Goal: Information Seeking & Learning: Find specific fact

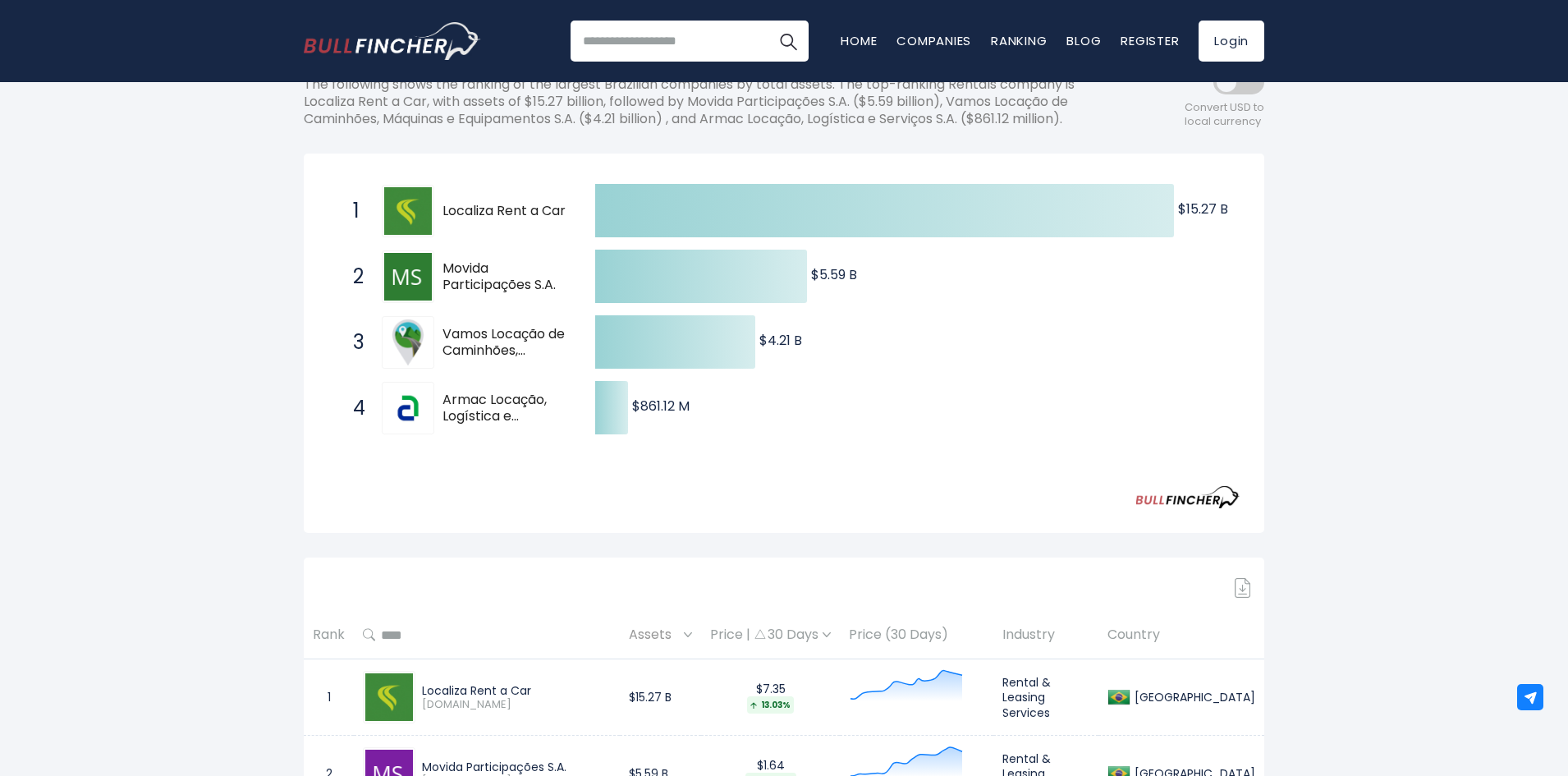
scroll to position [247, 0]
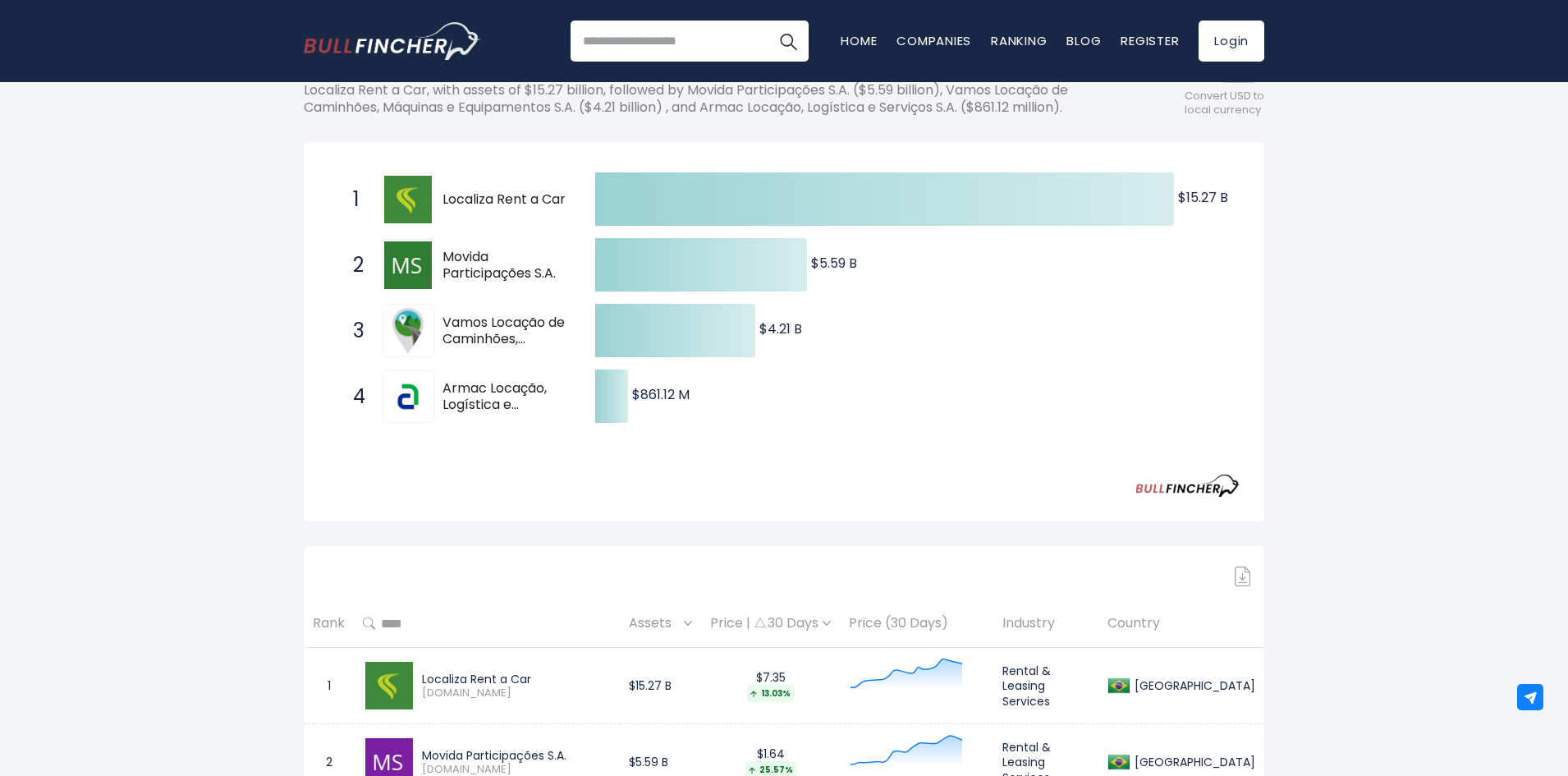
click at [491, 279] on span "Movida Participações S.A." at bounding box center [504, 266] width 124 height 34
click at [507, 337] on span "Vamos Locação de Caminhões, Máquinas e Equipamentos S.A." at bounding box center [504, 331] width 124 height 34
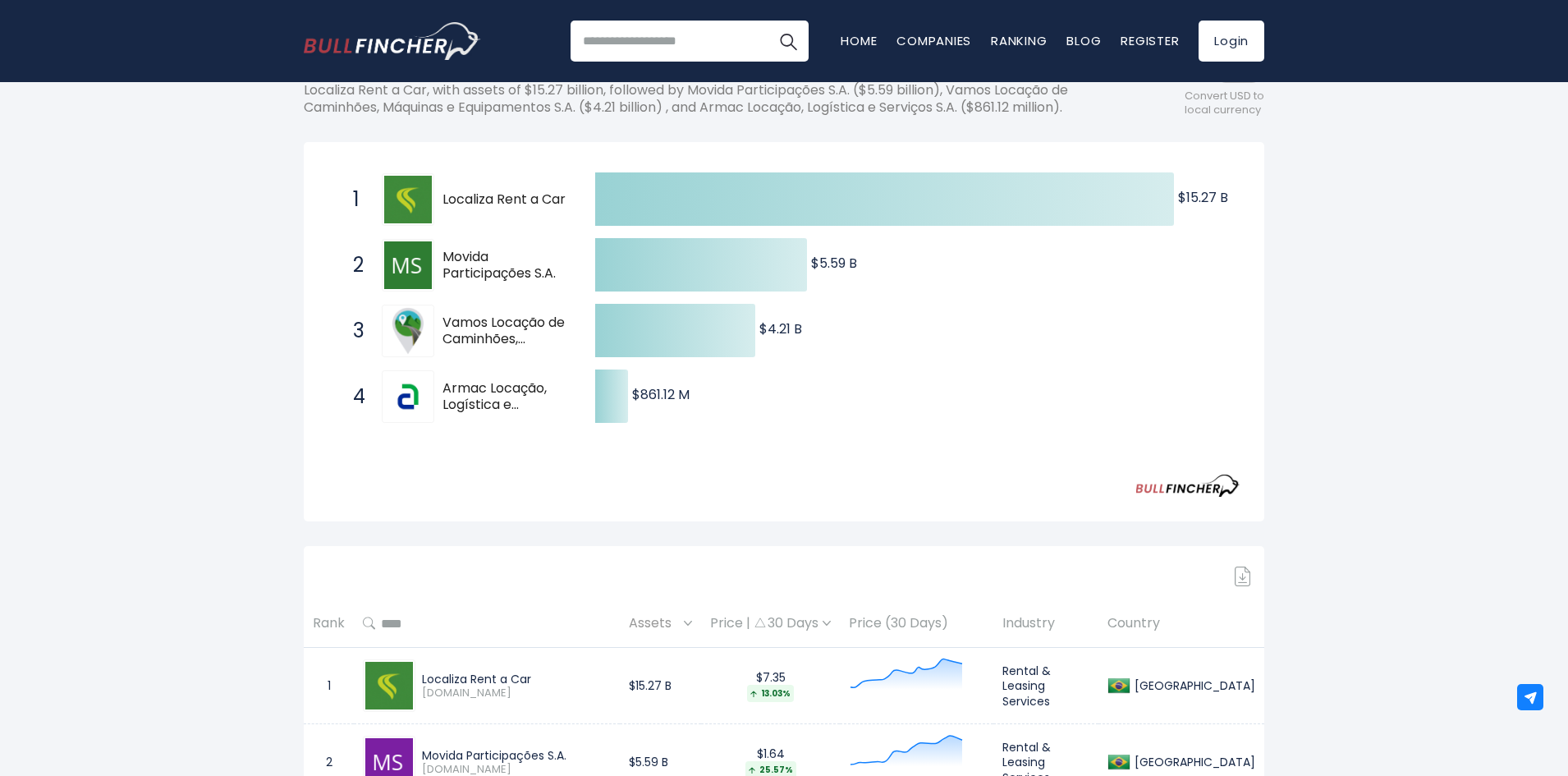
click at [507, 337] on span "Vamos Locação de Caminhões, Máquinas e Equipamentos S.A." at bounding box center [504, 331] width 124 height 34
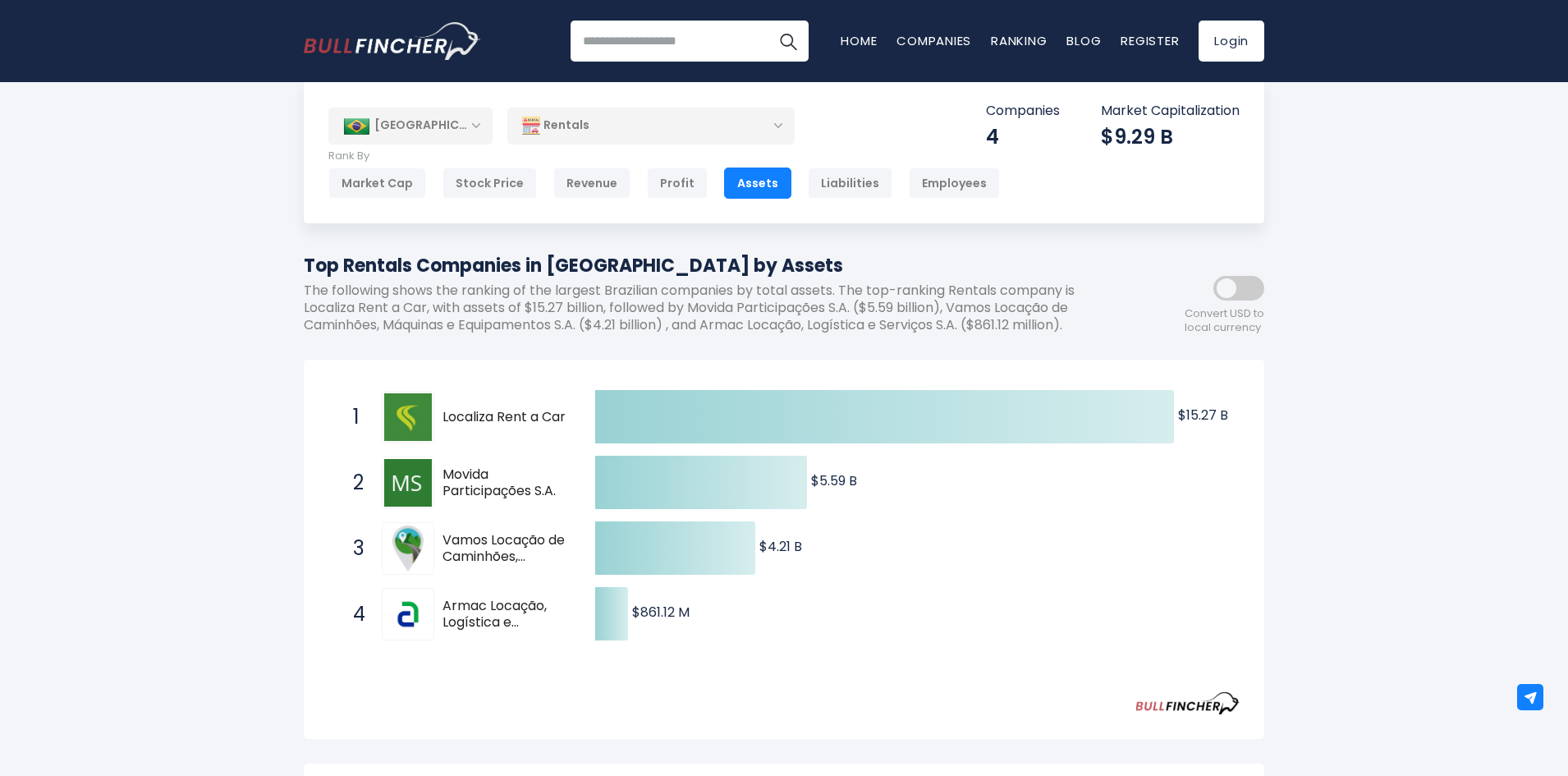
scroll to position [0, 0]
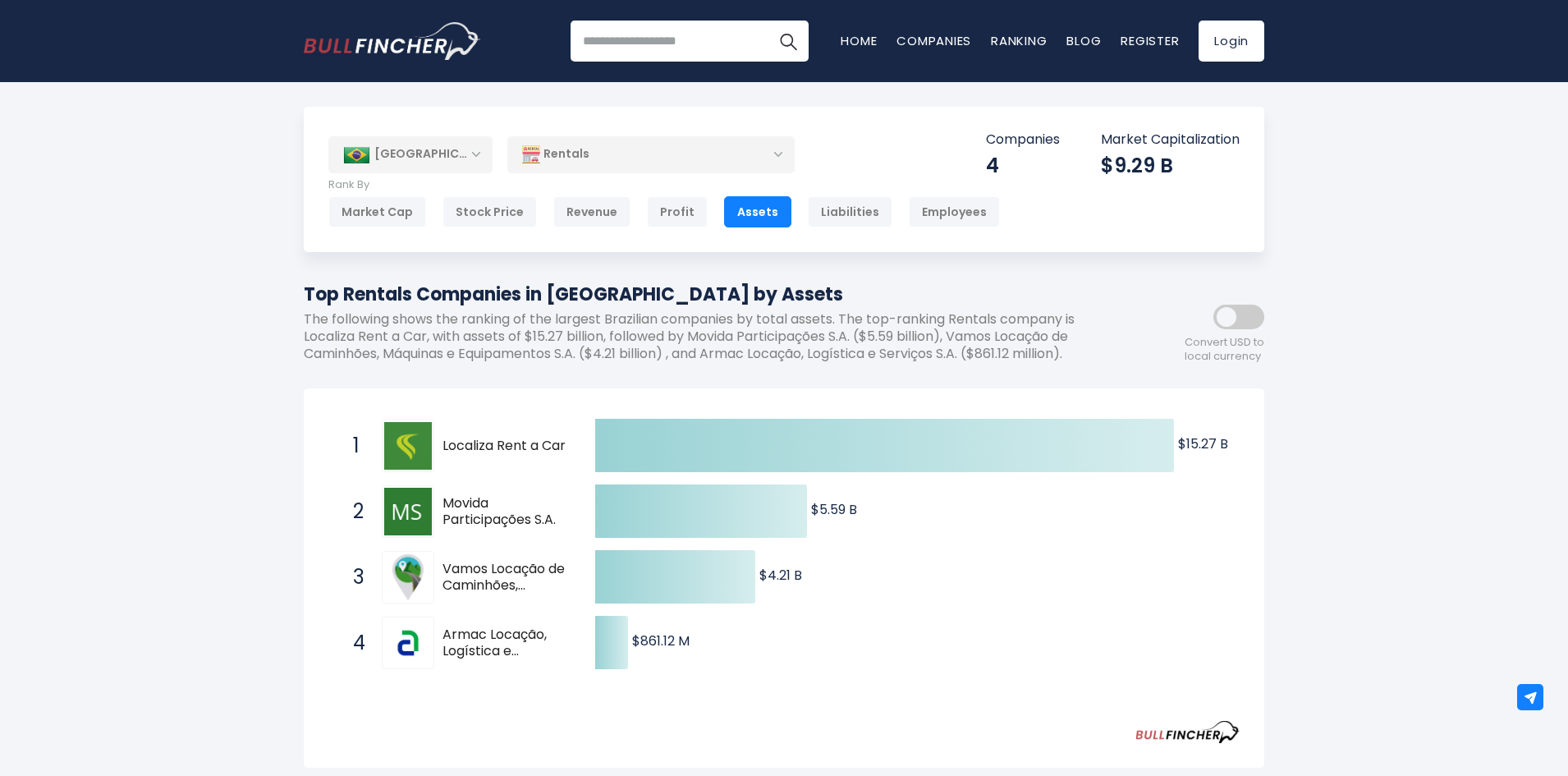
click at [637, 346] on p "The following shows the ranking of the largest Brazilian companies by total ass…" at bounding box center [710, 336] width 813 height 51
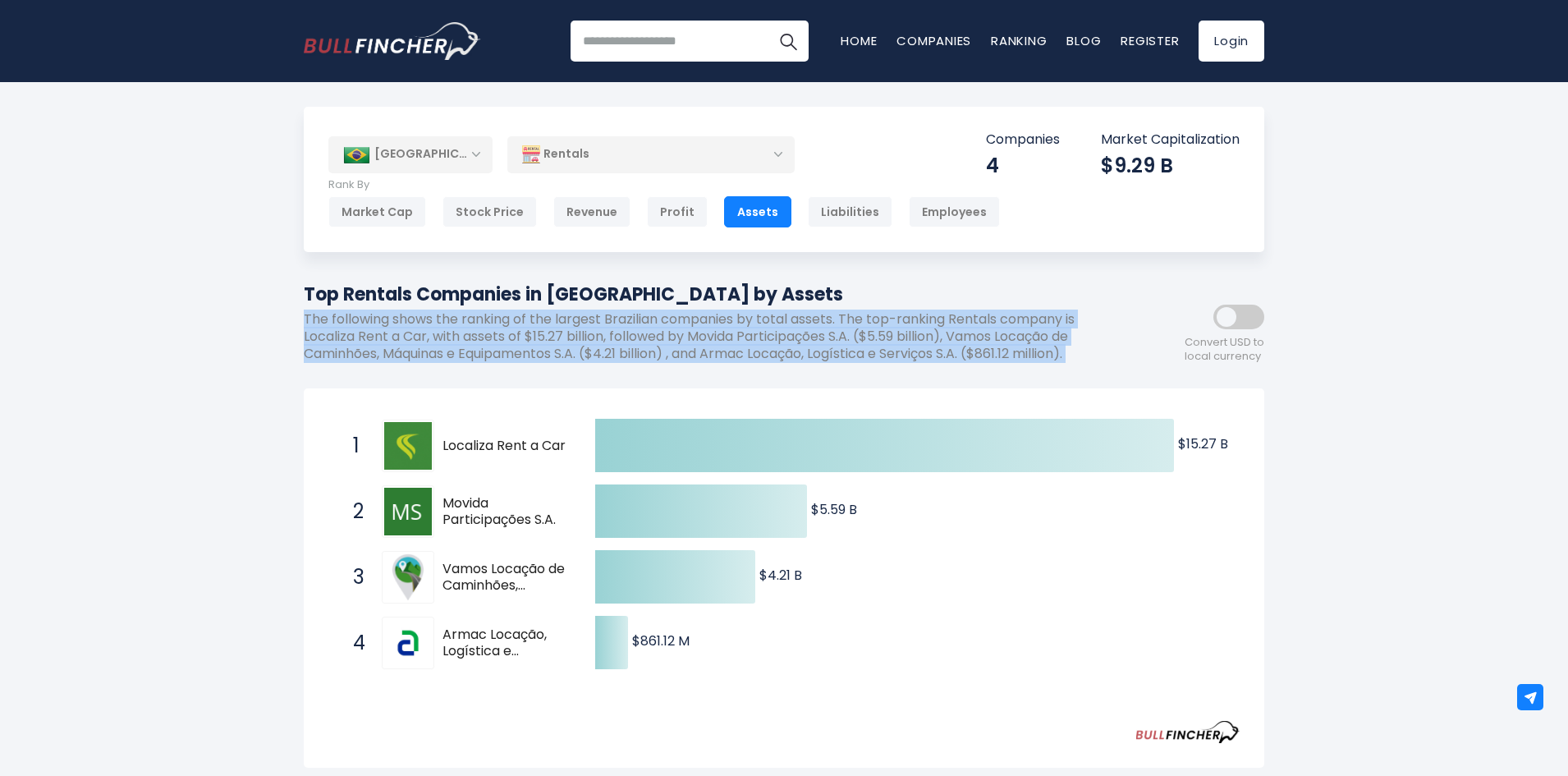
click at [637, 346] on p "The following shows the ranking of the largest Brazilian companies by total ass…" at bounding box center [710, 336] width 813 height 51
click at [635, 338] on p "The following shows the ranking of the largest Brazilian companies by total ass…" at bounding box center [710, 336] width 813 height 51
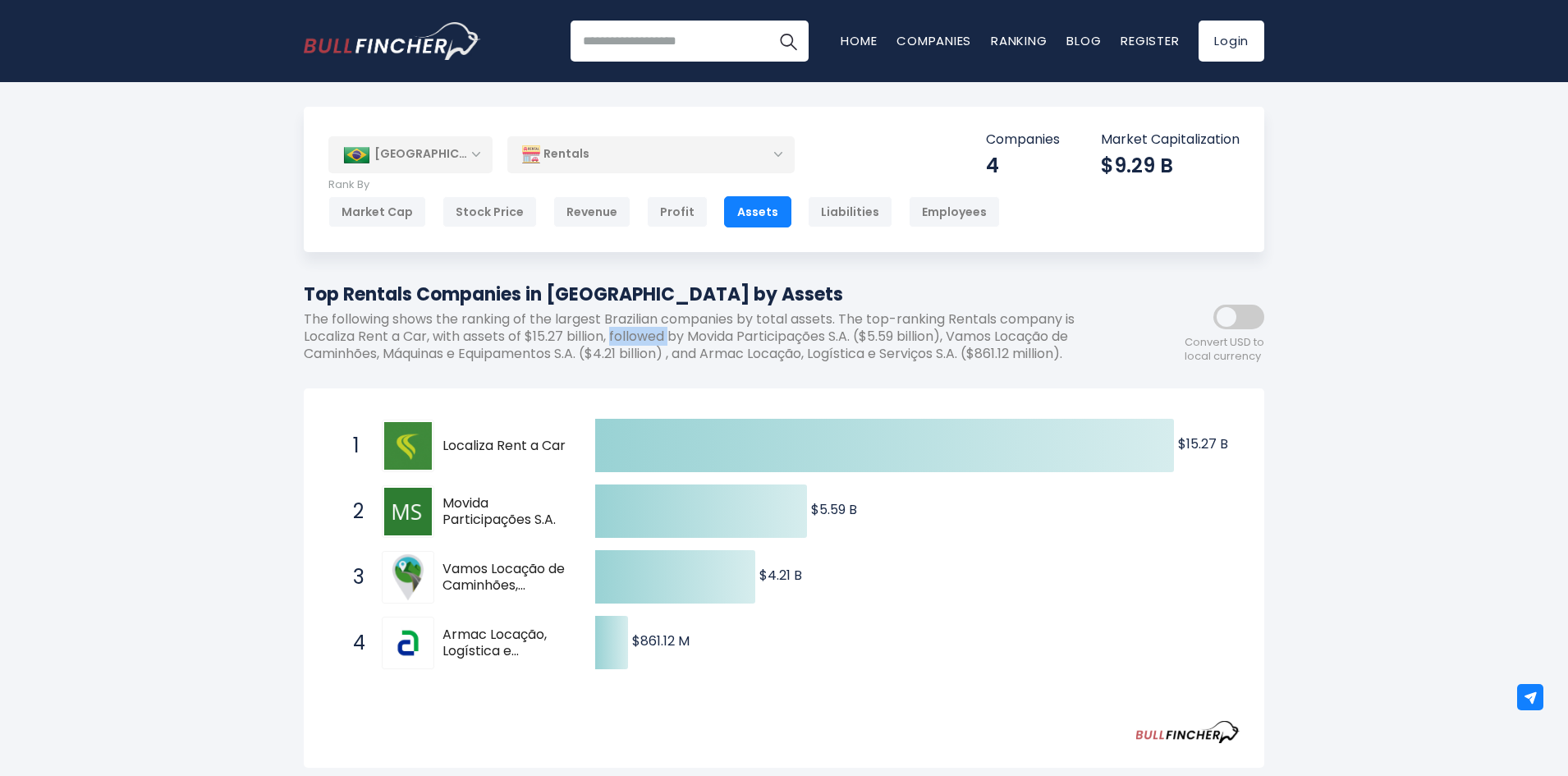
click at [635, 338] on p "The following shows the ranking of the largest Brazilian companies by total ass…" at bounding box center [710, 336] width 813 height 51
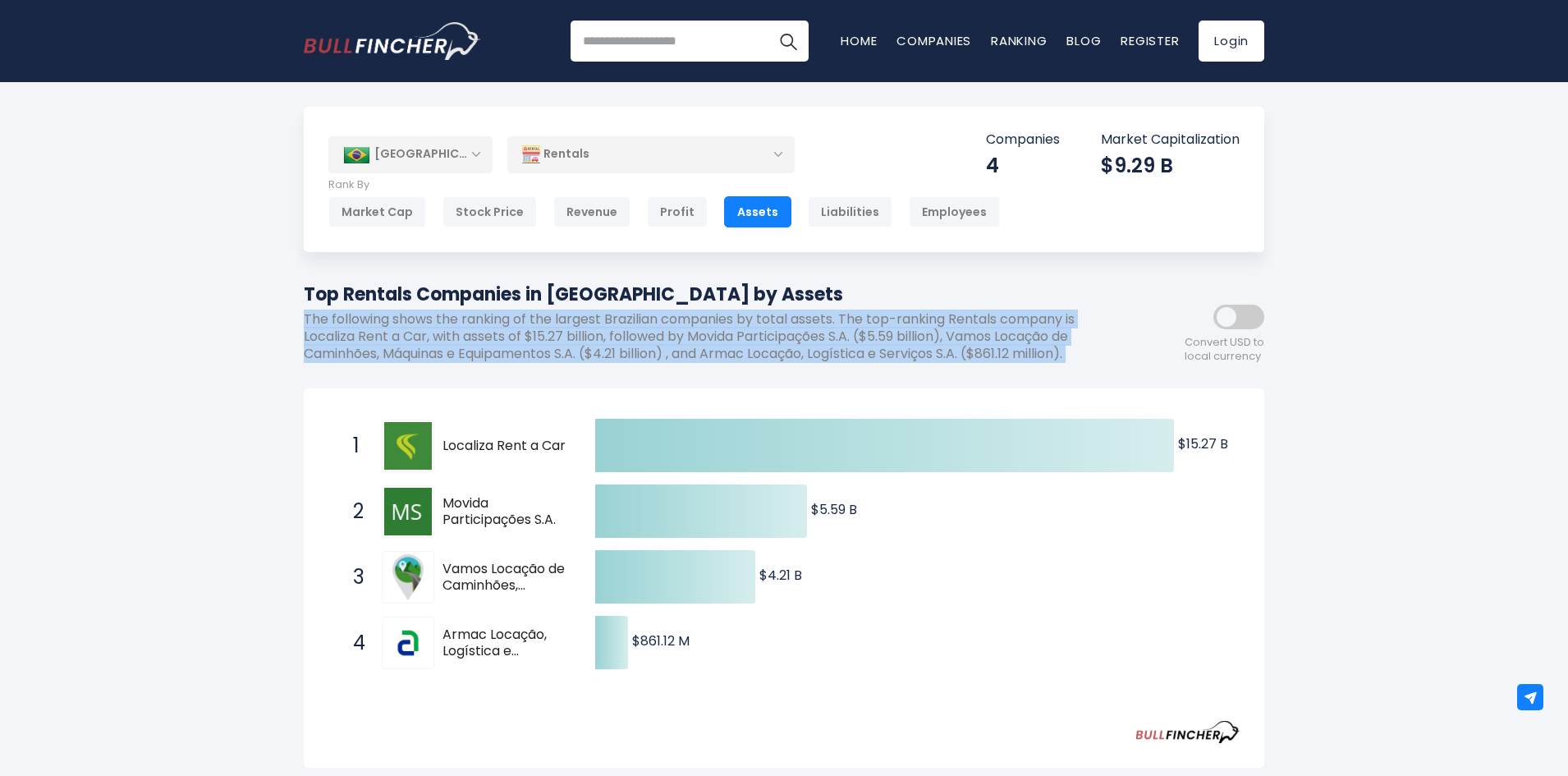
click at [635, 338] on p "The following shows the ranking of the largest Brazilian companies by total ass…" at bounding box center [710, 336] width 813 height 51
click at [392, 336] on p "The following shows the ranking of the largest Brazilian companies by total ass…" at bounding box center [710, 336] width 813 height 51
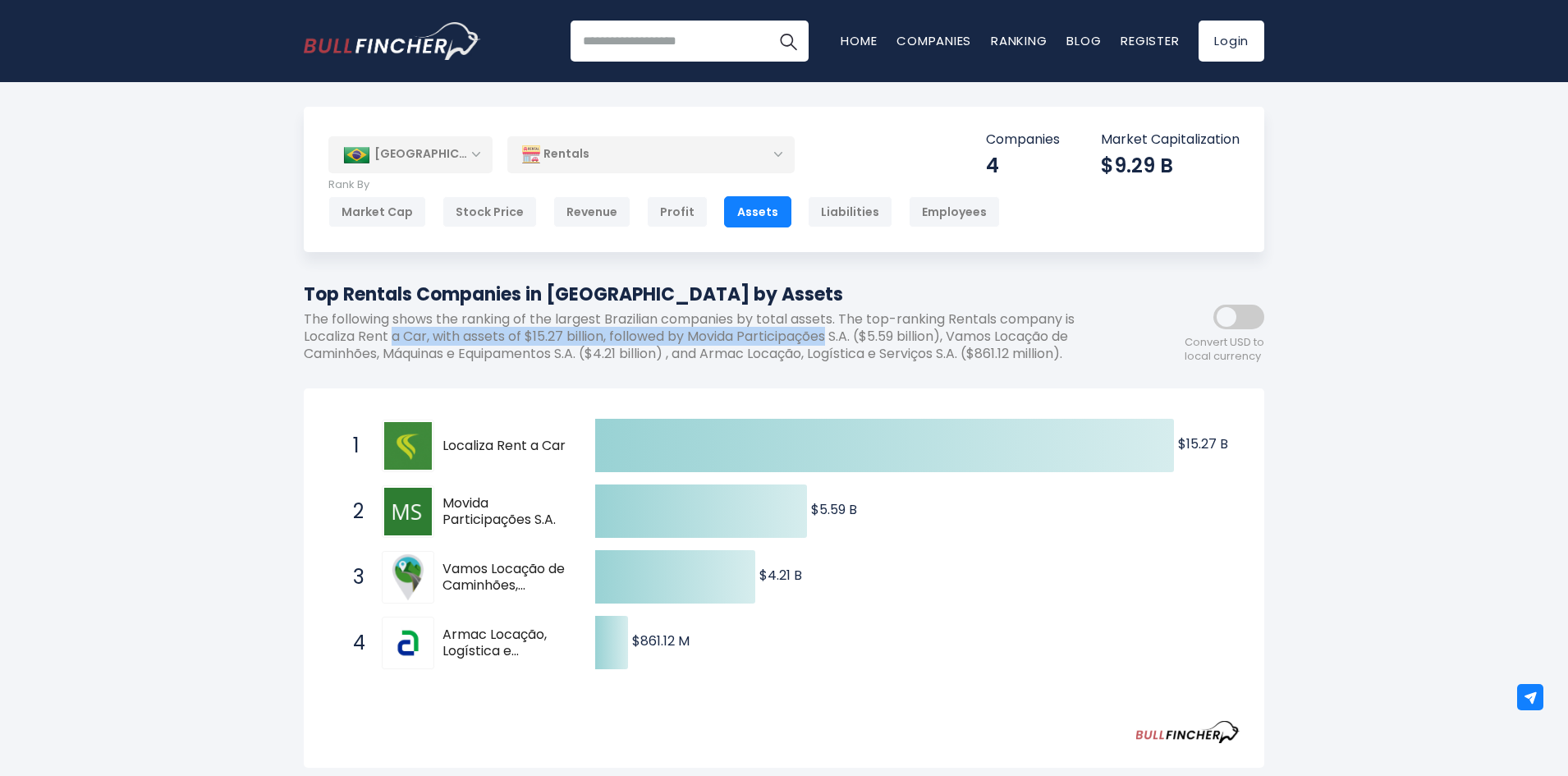
drag, startPoint x: 542, startPoint y: 336, endPoint x: 750, endPoint y: 336, distance: 208.0
click at [750, 336] on p "The following shows the ranking of the largest Brazilian companies by total ass…" at bounding box center [710, 336] width 813 height 51
drag, startPoint x: 667, startPoint y: 330, endPoint x: 759, endPoint y: 330, distance: 92.0
click at [748, 330] on p "The following shows the ranking of the largest Brazilian companies by total ass…" at bounding box center [710, 336] width 813 height 51
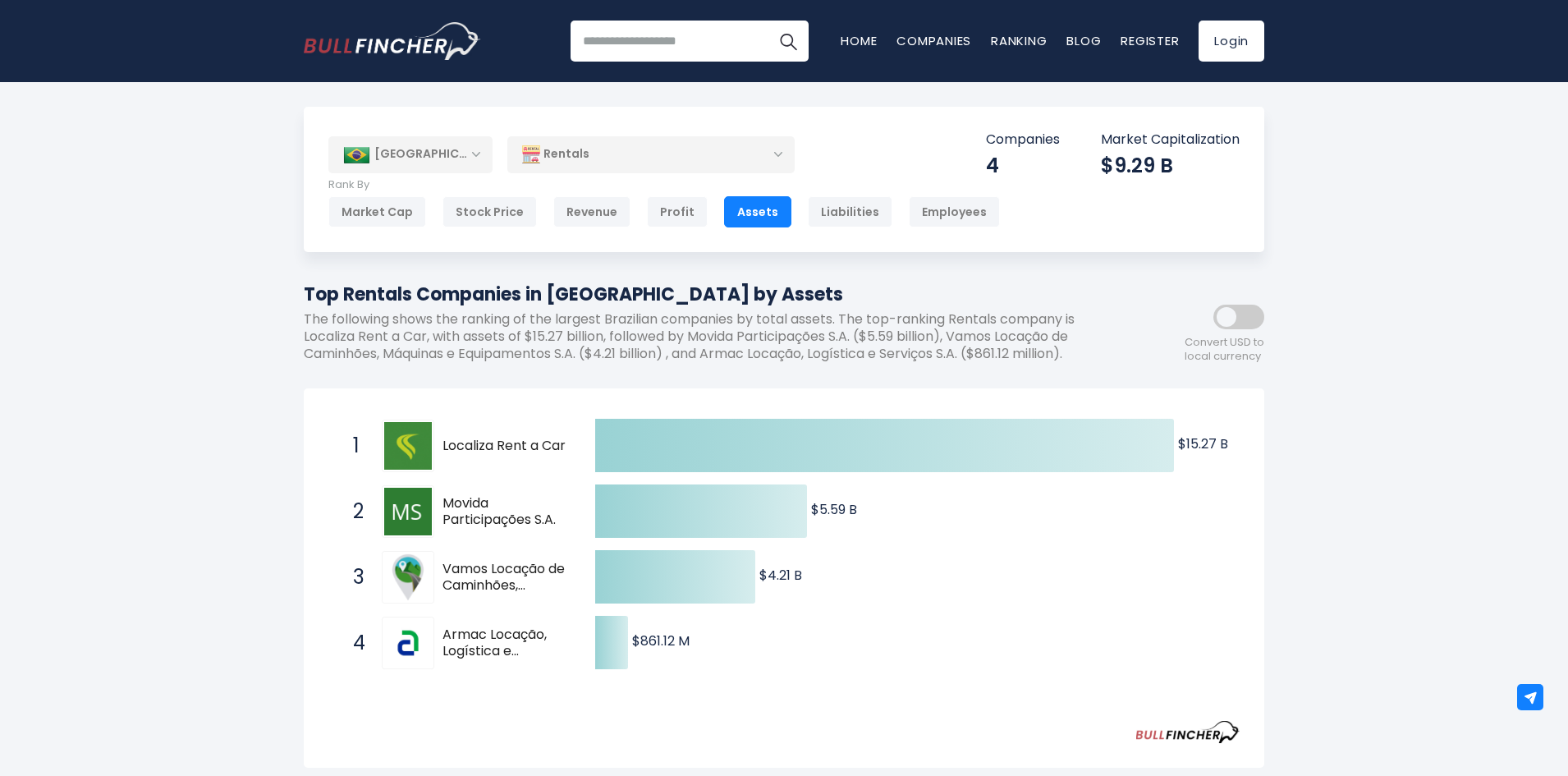
click at [759, 330] on p "The following shows the ranking of the largest Brazilian companies by total ass…" at bounding box center [710, 336] width 813 height 51
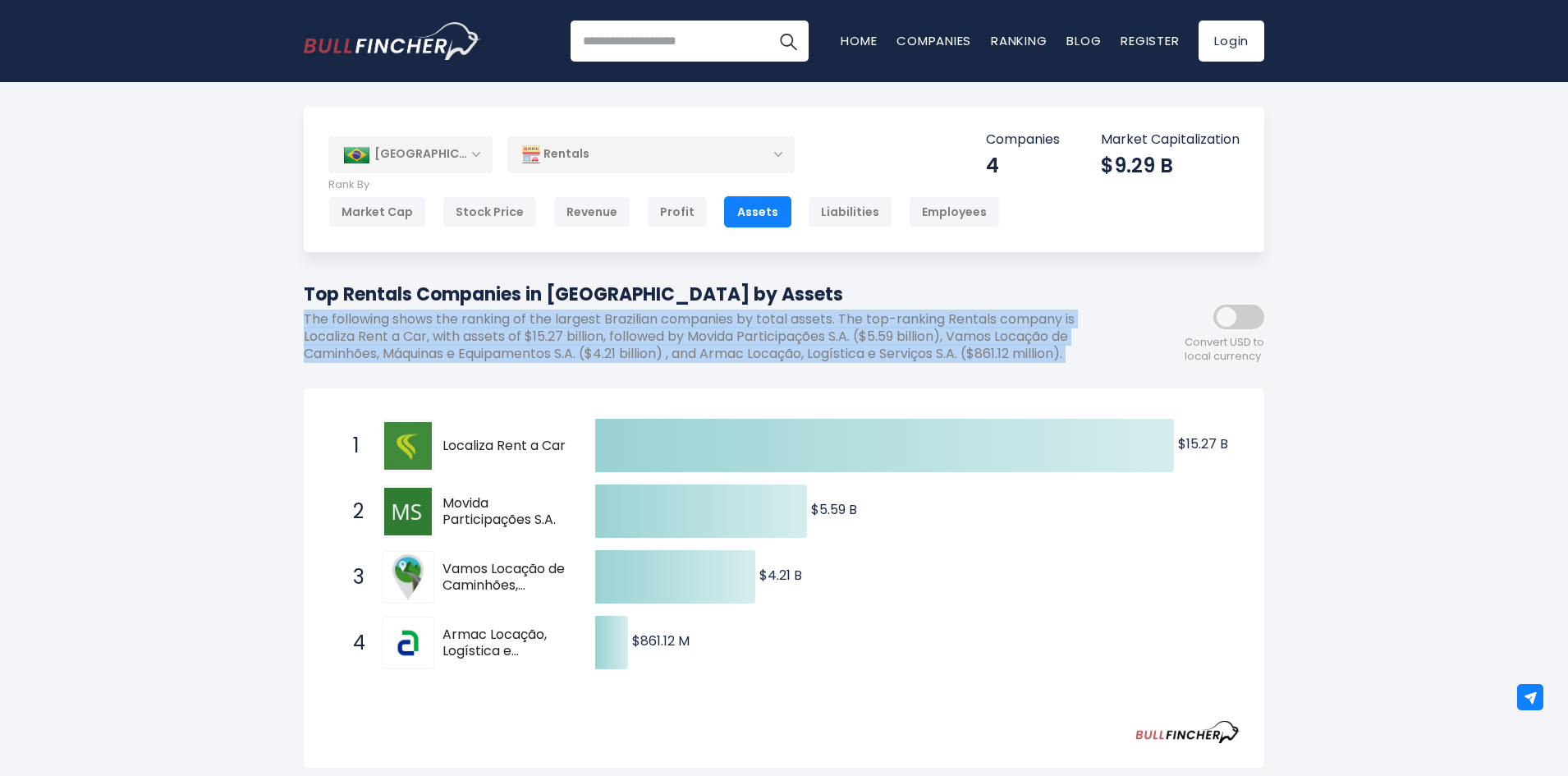
click at [759, 330] on p "The following shows the ranking of the largest Brazilian companies by total ass…" at bounding box center [710, 336] width 813 height 51
click at [641, 332] on p "The following shows the ranking of the largest Brazilian companies by total ass…" at bounding box center [710, 336] width 813 height 51
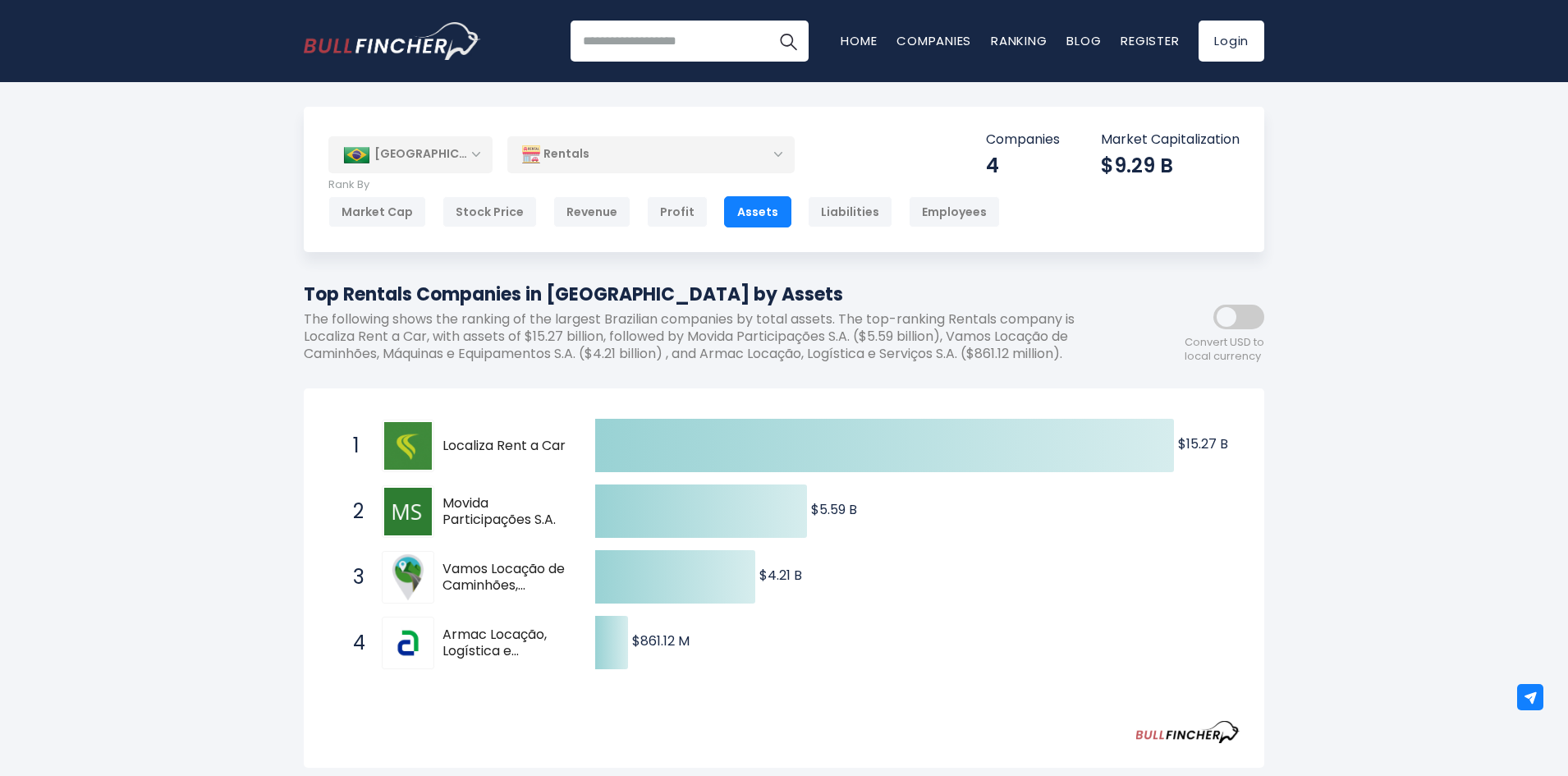
drag, startPoint x: 572, startPoint y: 336, endPoint x: 644, endPoint y: 335, distance: 72.0
click at [628, 336] on p "The following shows the ranking of the largest Brazilian companies by total ass…" at bounding box center [710, 336] width 813 height 51
click at [644, 335] on p "The following shows the ranking of the largest Brazilian companies by total ass…" at bounding box center [710, 336] width 813 height 51
click at [646, 335] on p "The following shows the ranking of the largest Brazilian companies by total ass…" at bounding box center [710, 336] width 813 height 51
click at [443, 330] on p "The following shows the ranking of the largest Brazilian companies by total ass…" at bounding box center [710, 336] width 813 height 51
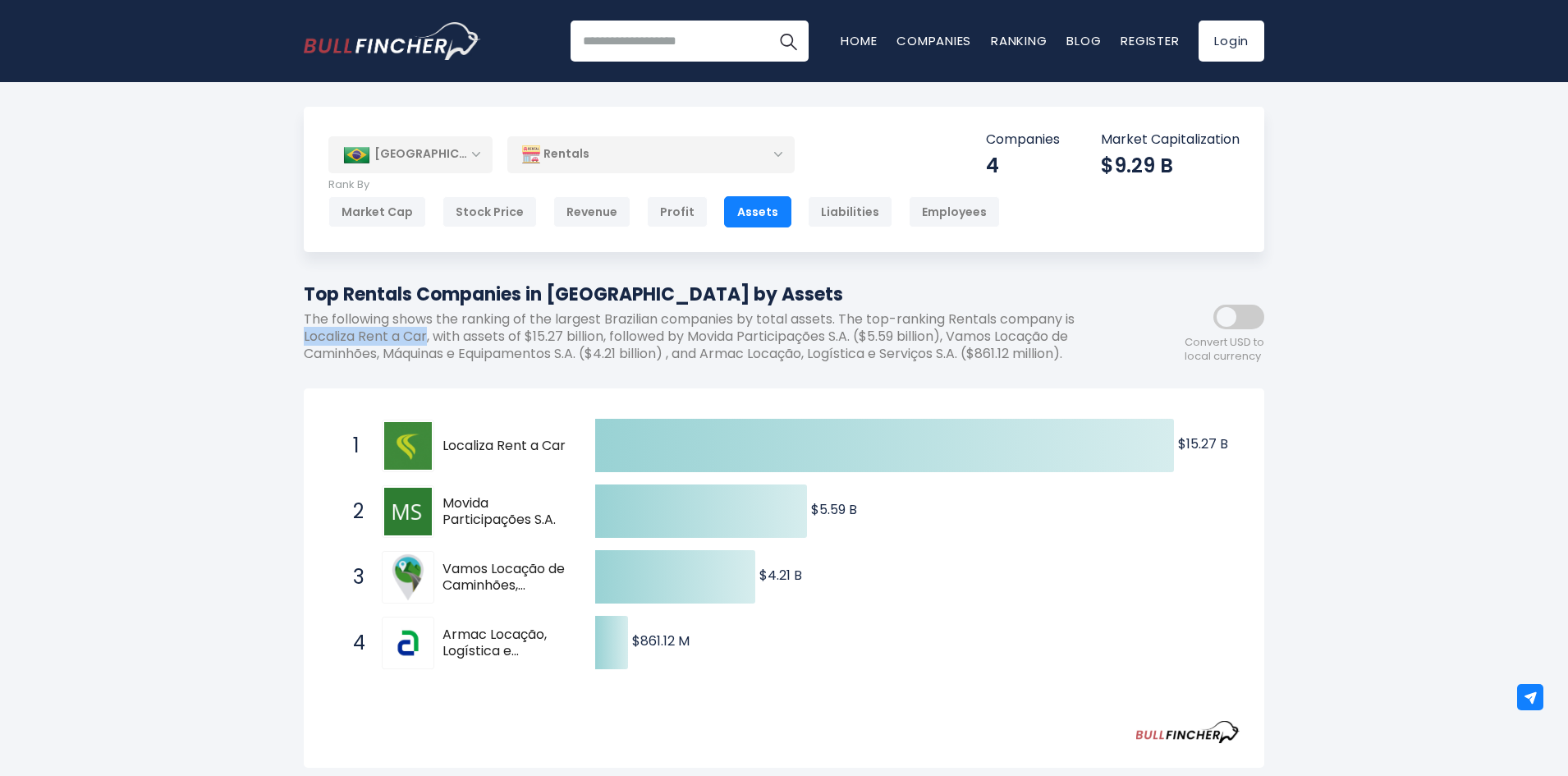
drag, startPoint x: 429, startPoint y: 337, endPoint x: 237, endPoint y: 342, distance: 192.1
click at [237, 342] on div "[GEOGRAPHIC_DATA] Entire World 30,364 [GEOGRAPHIC_DATA]" at bounding box center [784, 697] width 1568 height 1181
